Goal: Task Accomplishment & Management: Manage account settings

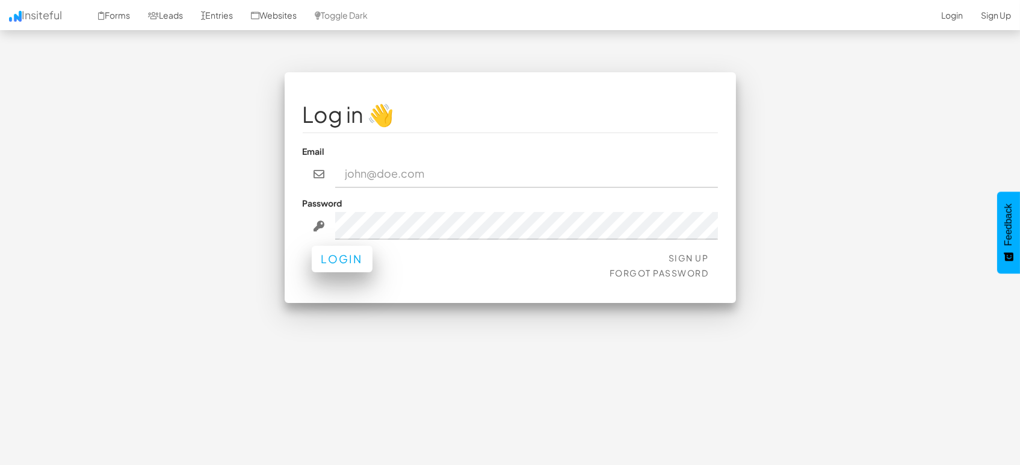
type input "[EMAIL_ADDRESS][DOMAIN_NAME]"
click at [339, 267] on button "Login" at bounding box center [342, 259] width 61 height 26
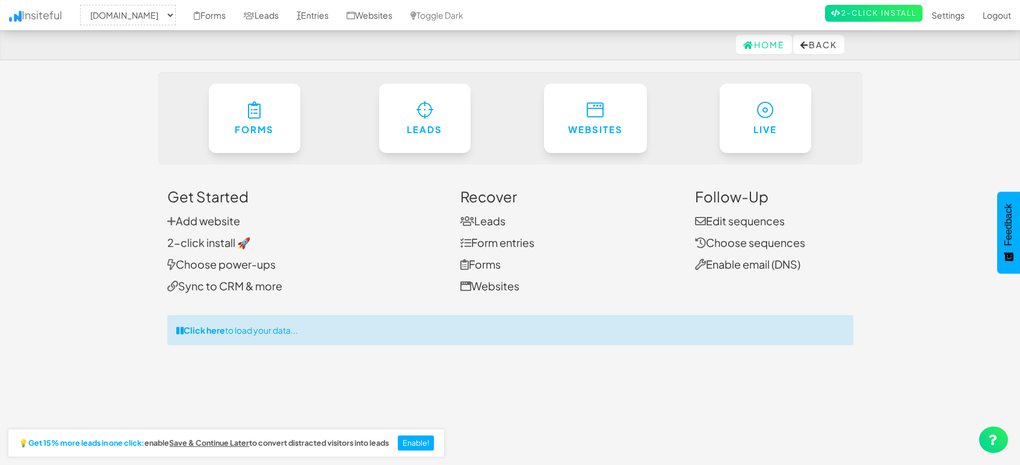
select select "1505"
click at [324, 17] on link "Entries" at bounding box center [313, 15] width 50 height 30
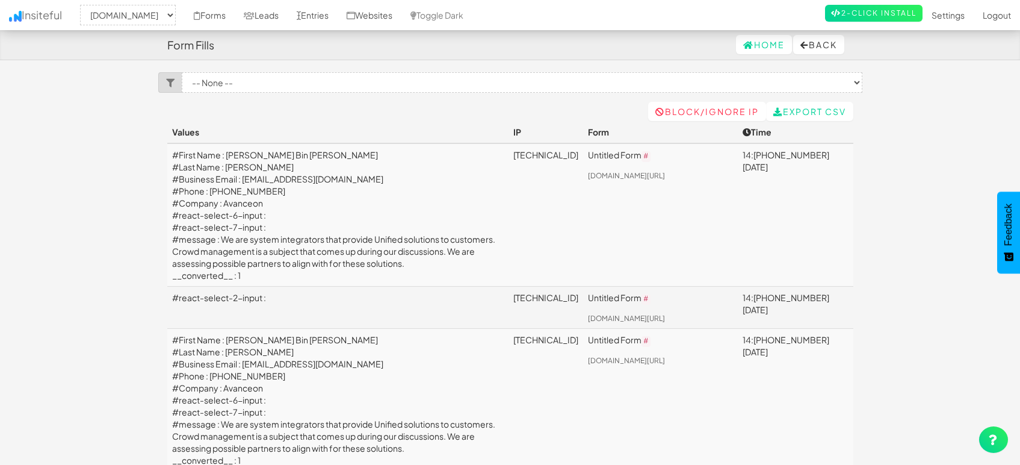
select select "1505"
click at [268, 17] on link "Leads" at bounding box center [261, 15] width 53 height 30
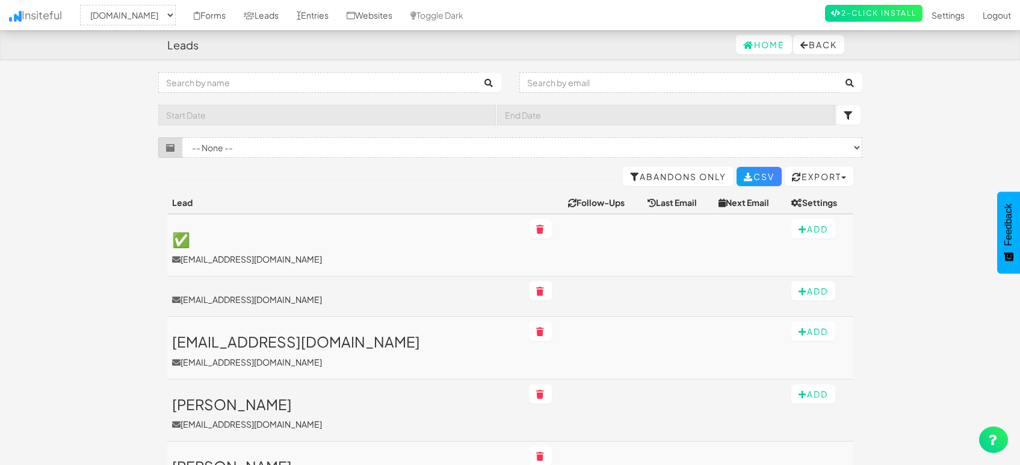
select select "1505"
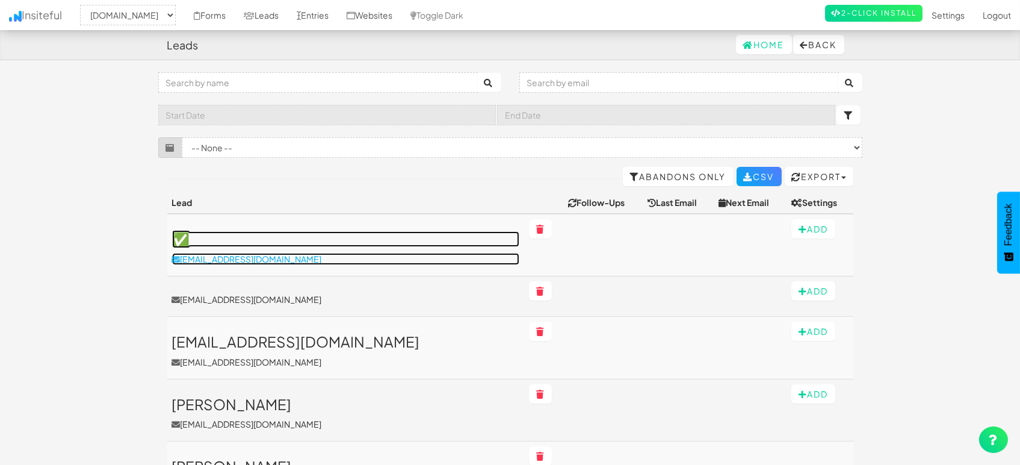
click at [235, 259] on p "oaziz@avanceon.qa" at bounding box center [345, 259] width 347 height 12
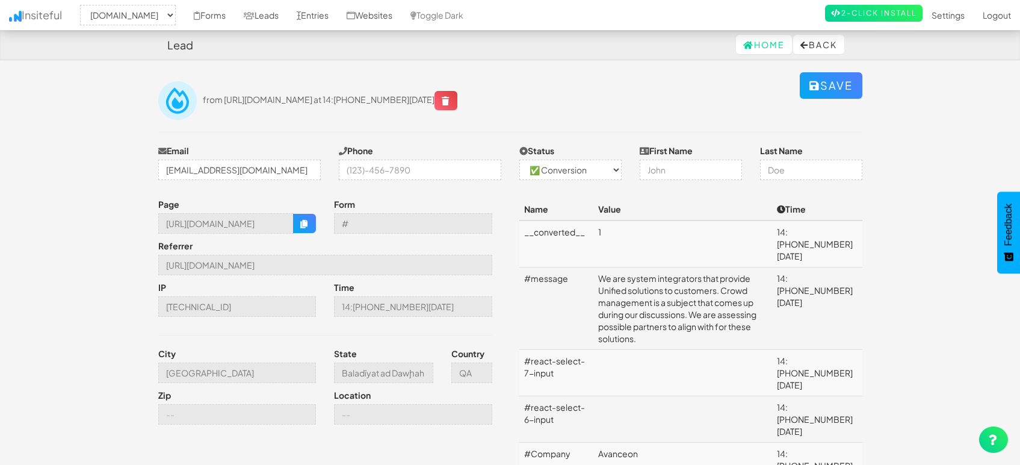
select select "1505"
select select "1"
click at [403, 370] on input "Baladīyat ad Dawḩah" at bounding box center [383, 372] width 99 height 20
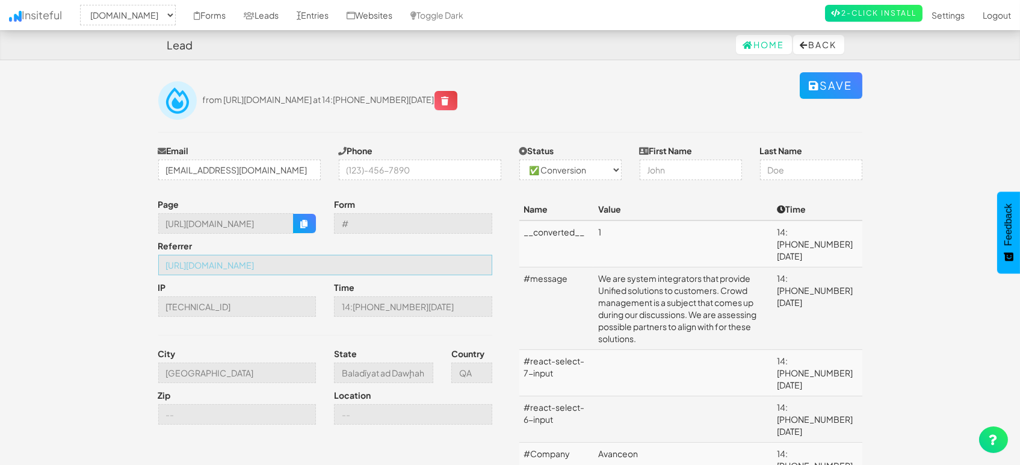
click at [412, 266] on input "https://mapsted.com/iot-solutions/mapsted-flow/crowd-management" at bounding box center [325, 265] width 334 height 20
click at [368, 379] on input "Baladīyat ad Dawḩah" at bounding box center [383, 372] width 99 height 20
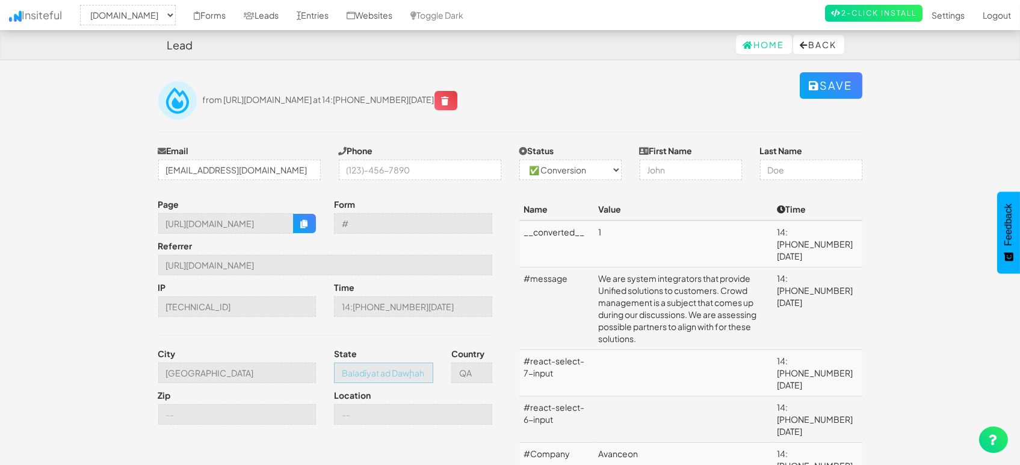
click at [368, 379] on input "Baladīyat ad Dawḩah" at bounding box center [383, 372] width 99 height 20
